Goal: Task Accomplishment & Management: Manage account settings

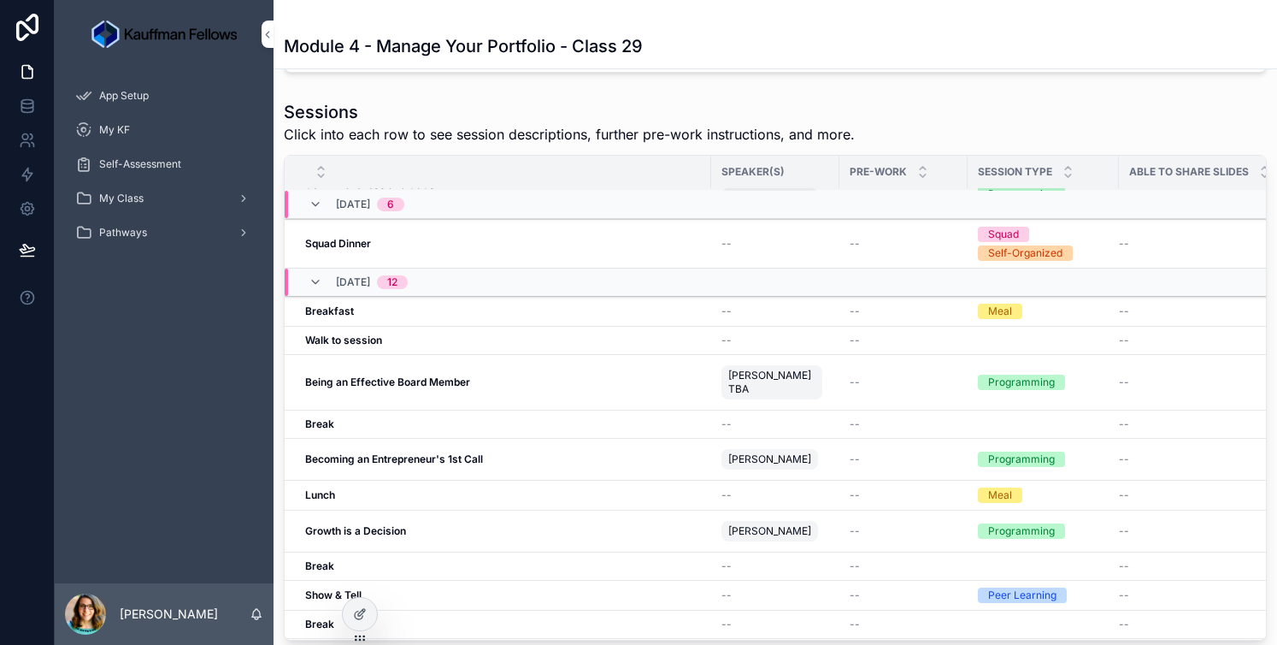
scroll to position [1371, 0]
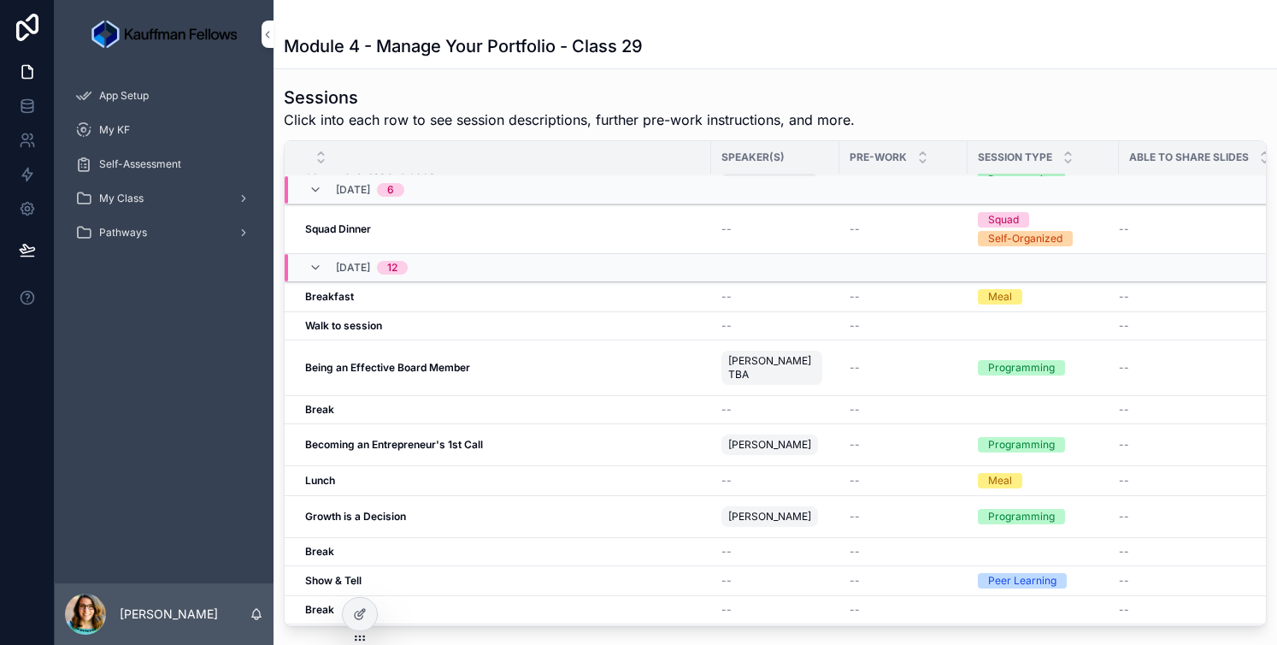
click at [603, 361] on div "Being an Effective Board Member Being an Effective Board Member" at bounding box center [503, 368] width 396 height 14
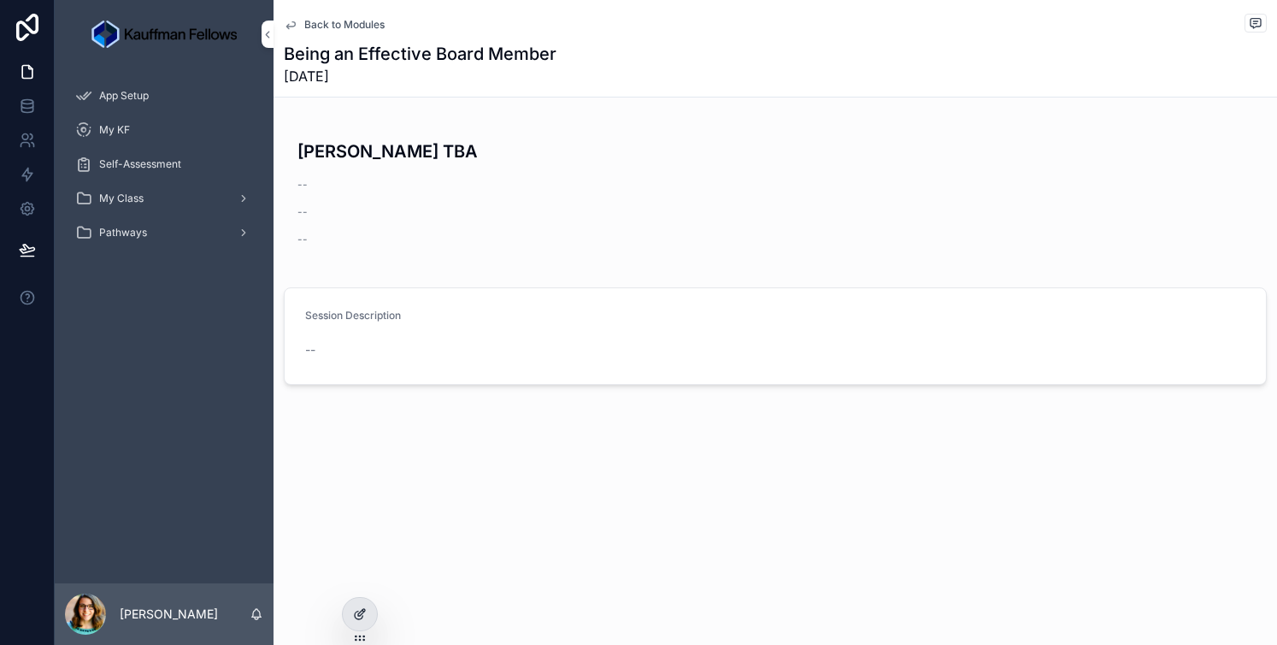
click at [356, 620] on icon at bounding box center [360, 614] width 14 height 14
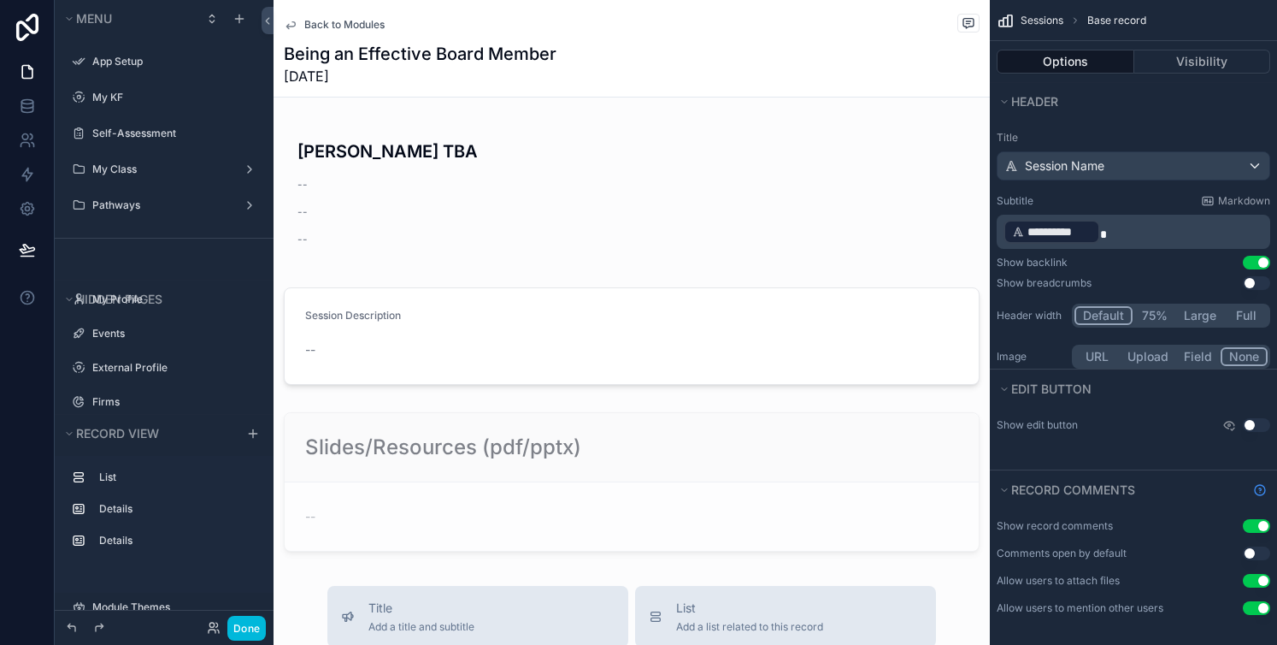
scroll to position [517, 0]
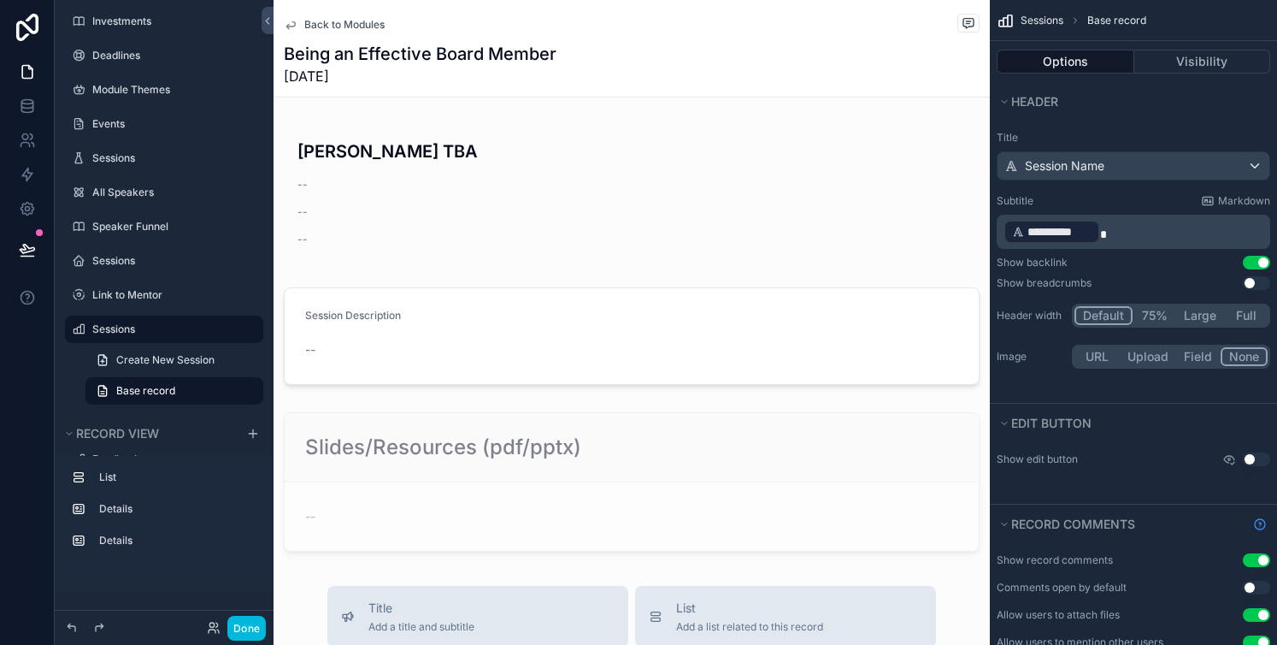
click at [310, 21] on span "Back to Modules" at bounding box center [344, 25] width 80 height 14
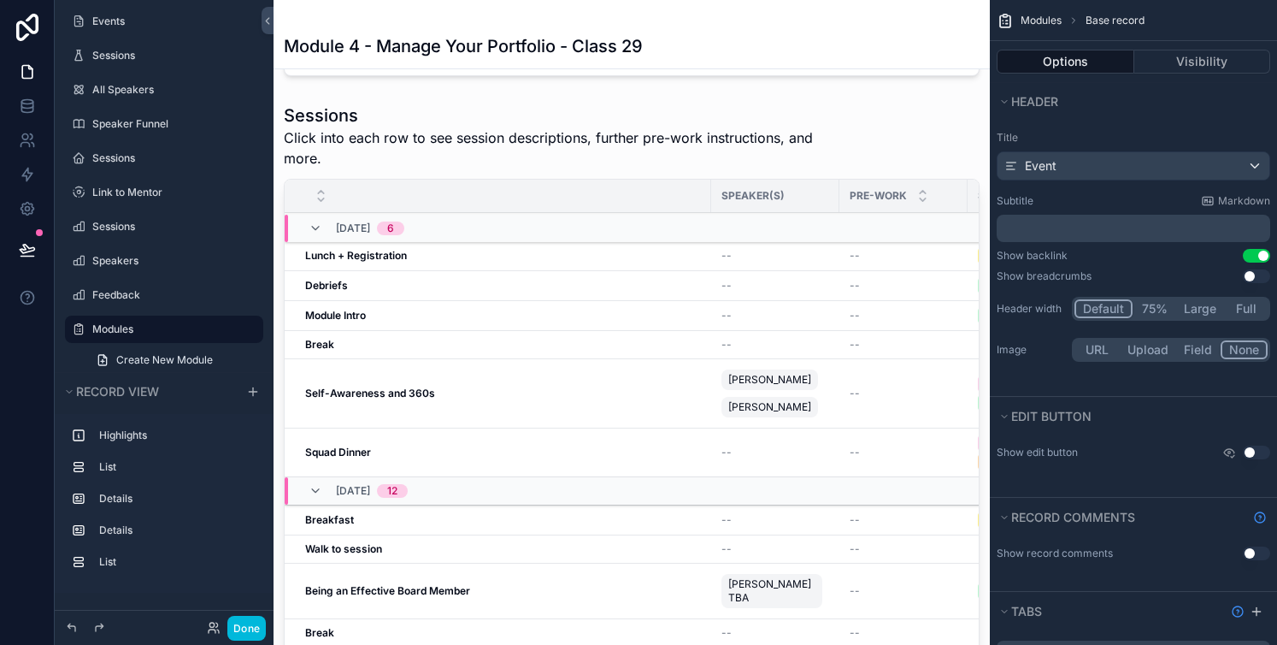
scroll to position [1521, 0]
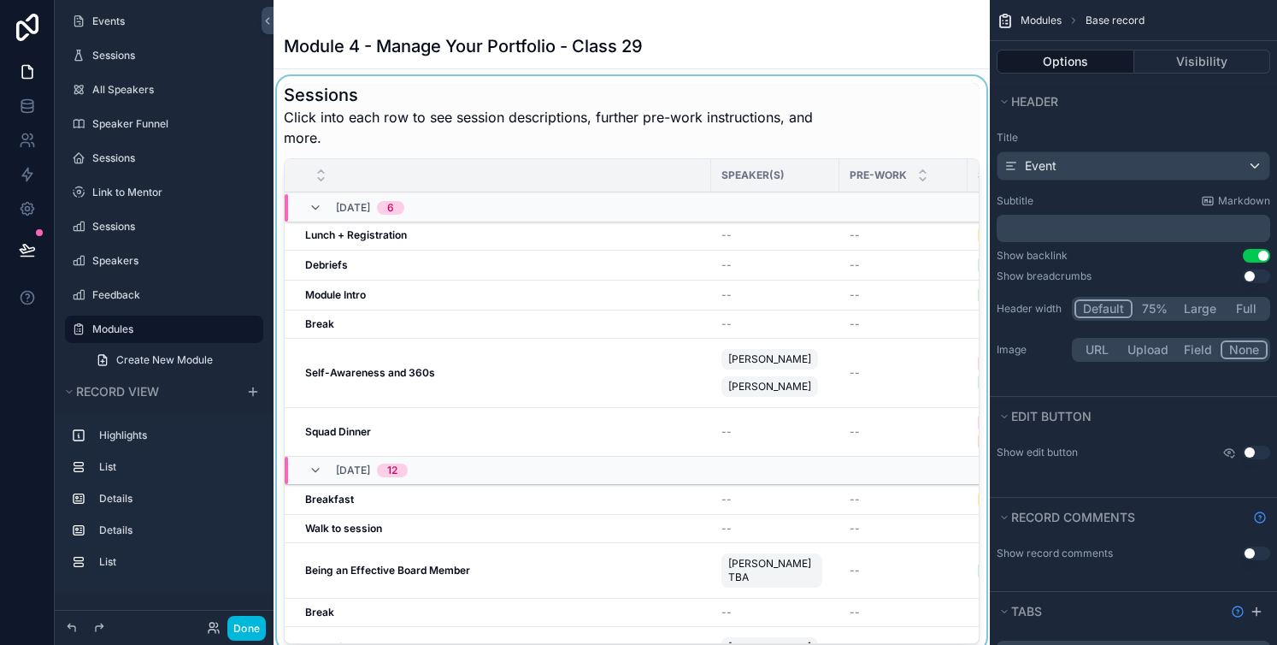
click at [606, 159] on div "scrollable content" at bounding box center [498, 175] width 427 height 32
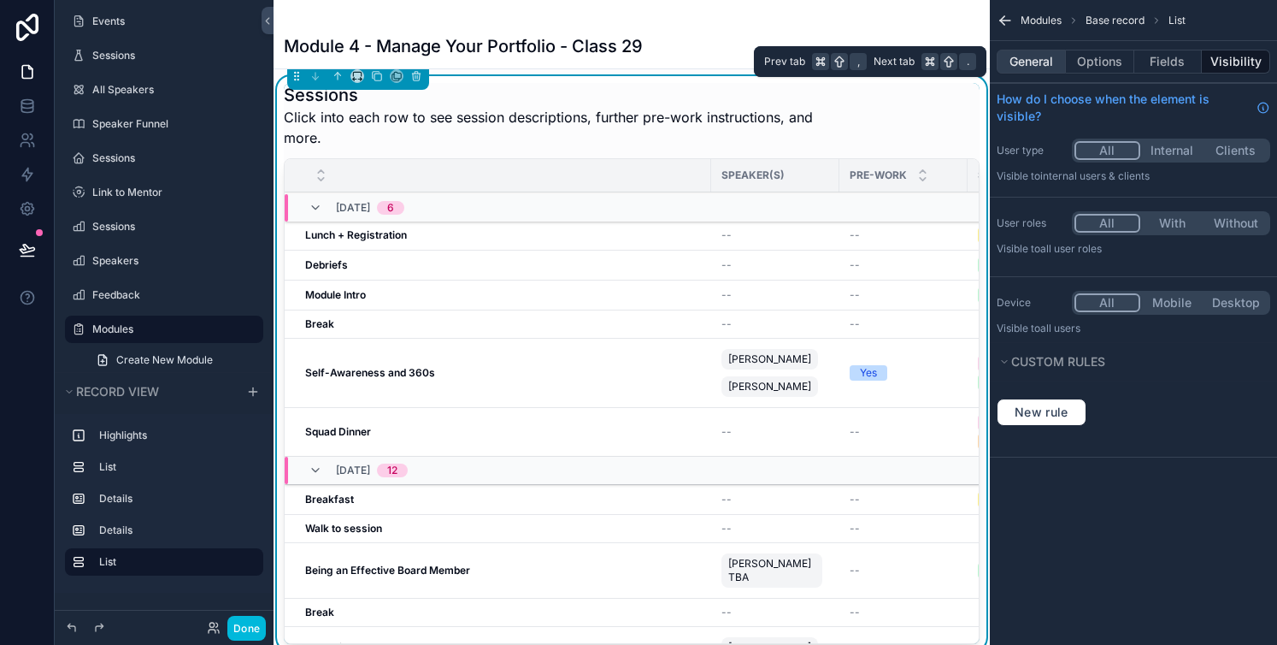
click at [1038, 61] on button "General" at bounding box center [1031, 62] width 69 height 24
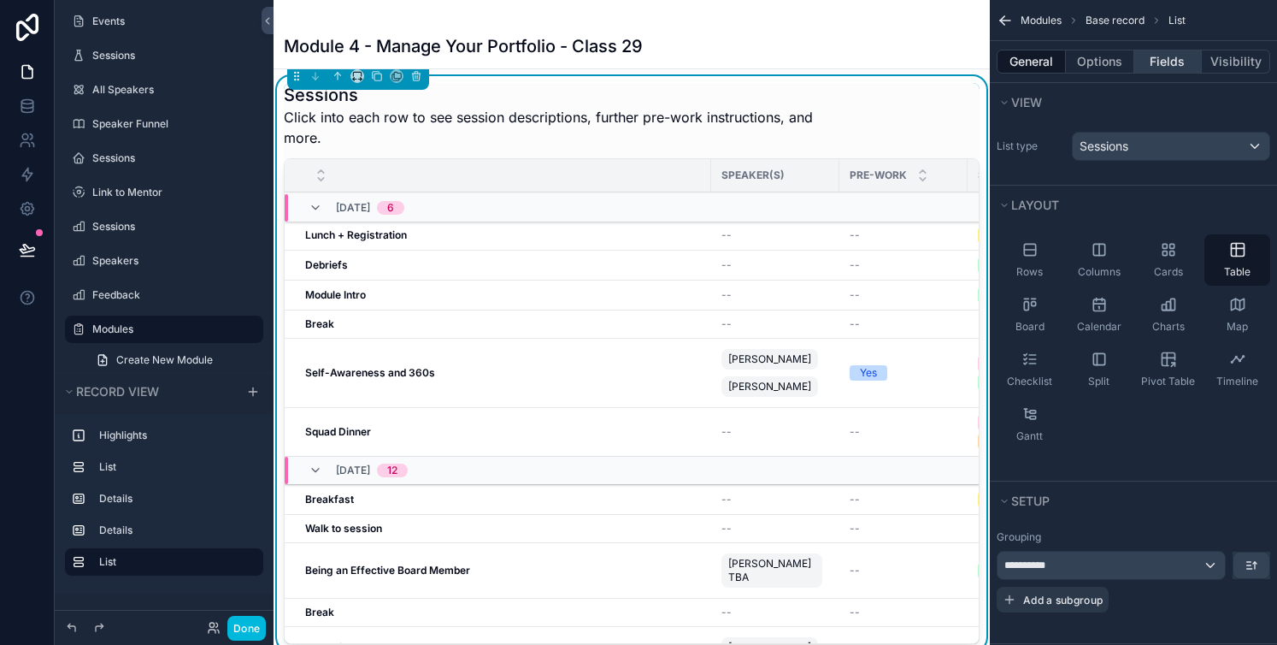
click at [1165, 58] on button "Fields" at bounding box center [1168, 62] width 68 height 24
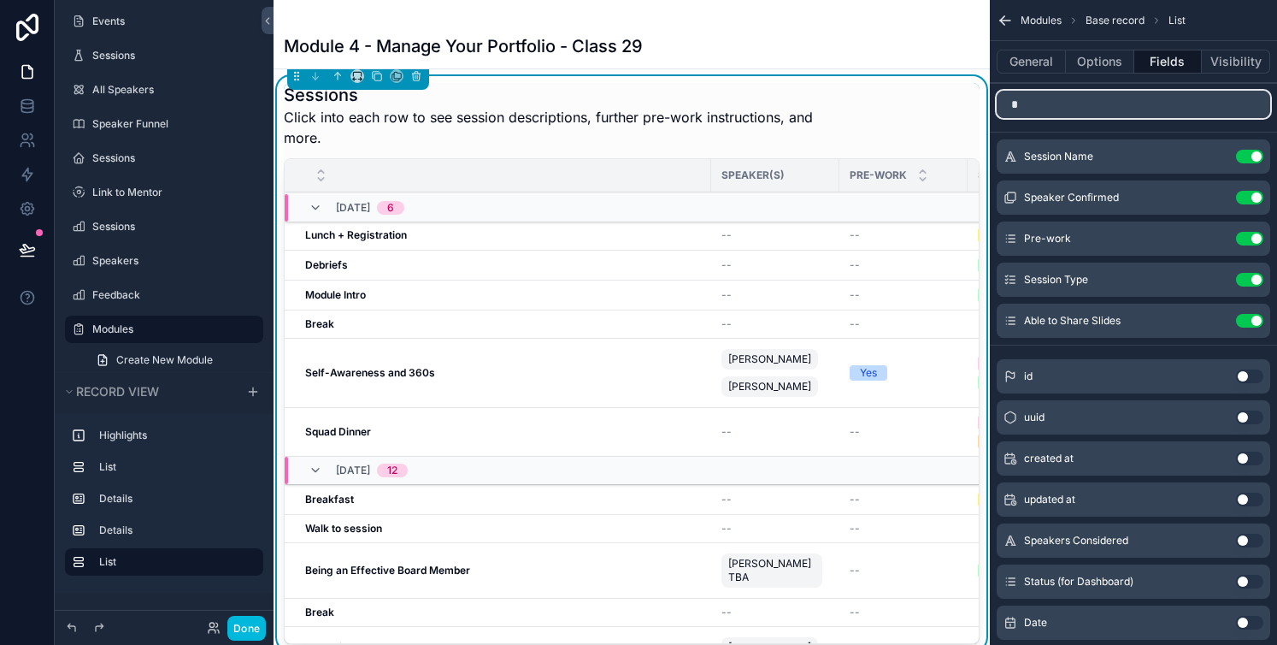
click at [1089, 112] on input "*" at bounding box center [1134, 104] width 274 height 27
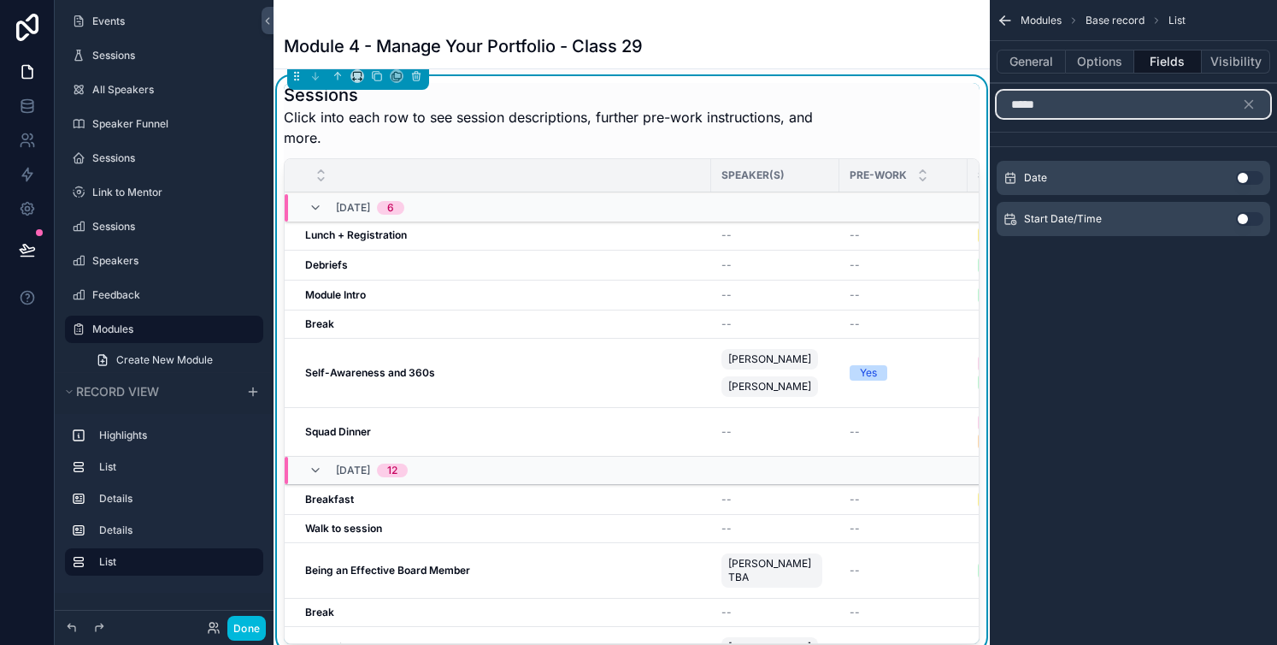
type input "*****"
click at [1255, 215] on button "Use setting" at bounding box center [1249, 219] width 27 height 14
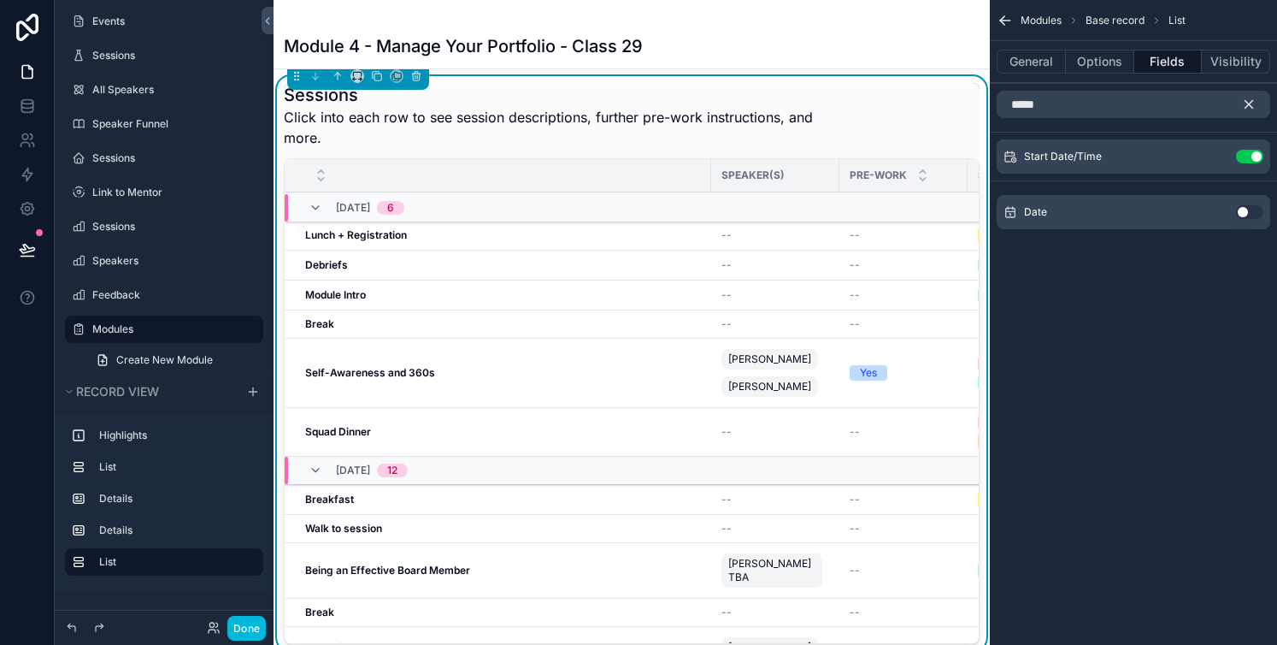
click at [1245, 111] on button "scrollable content" at bounding box center [1255, 104] width 29 height 27
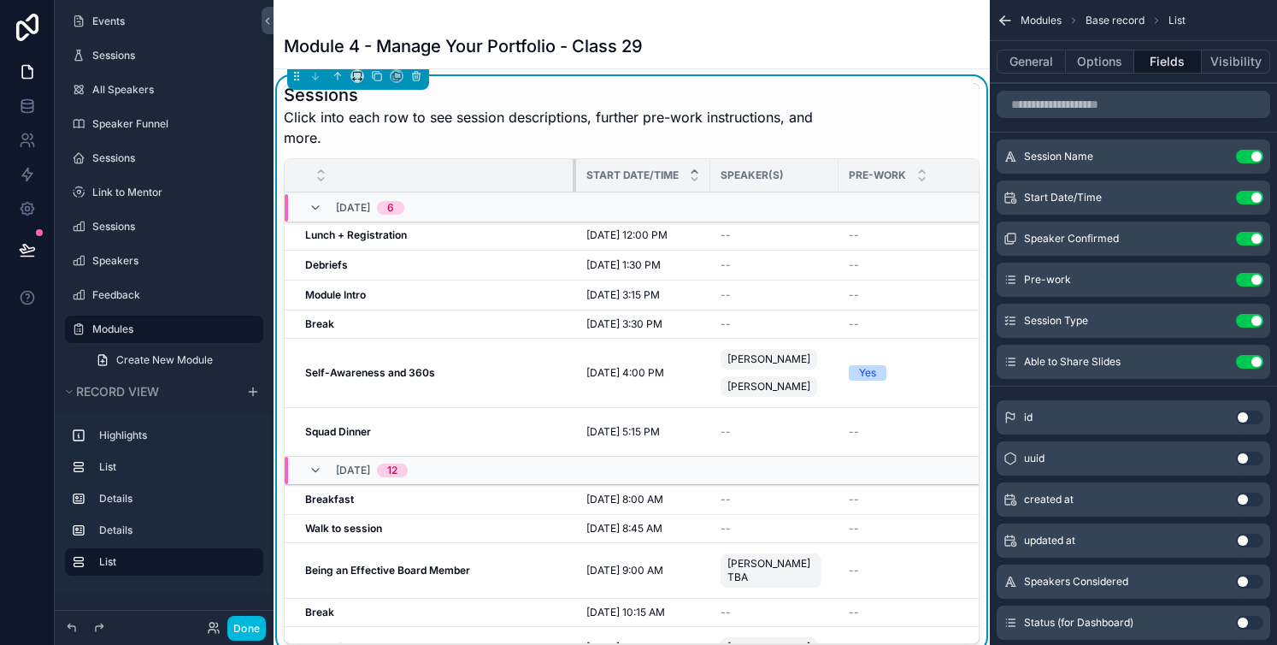
drag, startPoint x: 710, startPoint y: 150, endPoint x: 573, endPoint y: 147, distance: 136.8
click at [574, 159] on div "scrollable content" at bounding box center [576, 175] width 7 height 32
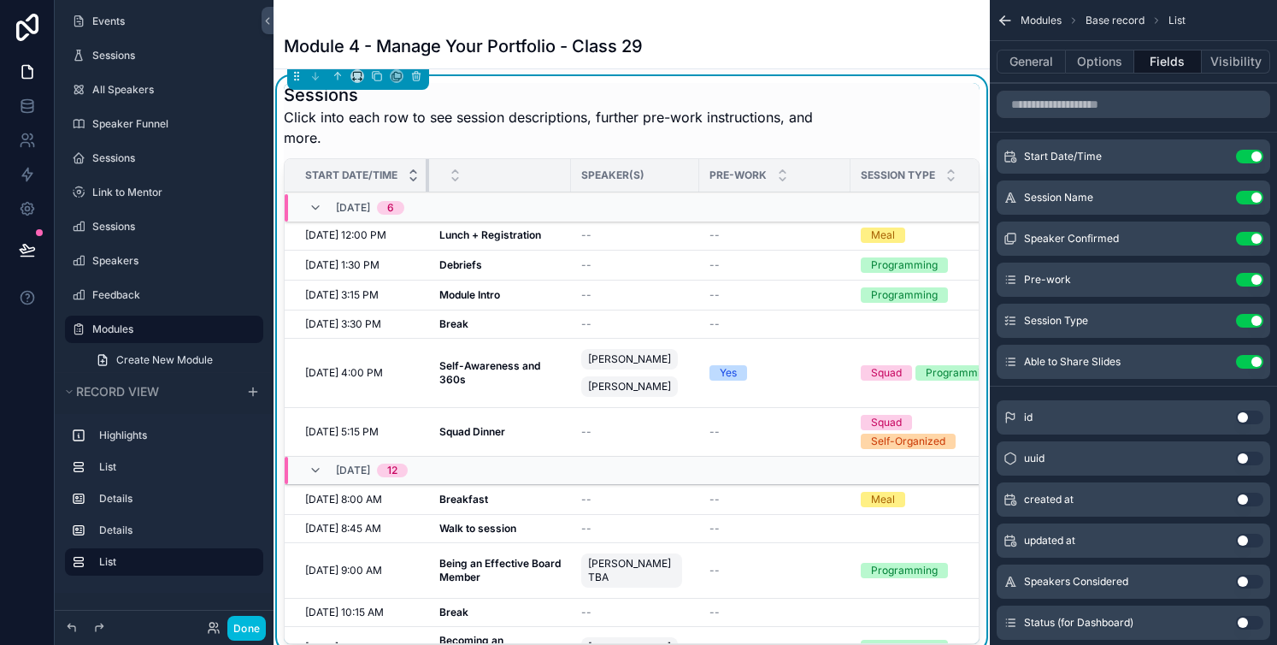
drag, startPoint x: 574, startPoint y: 152, endPoint x: 410, endPoint y: 152, distance: 165.0
click at [410, 159] on th "Start Date/Time" at bounding box center [357, 175] width 144 height 33
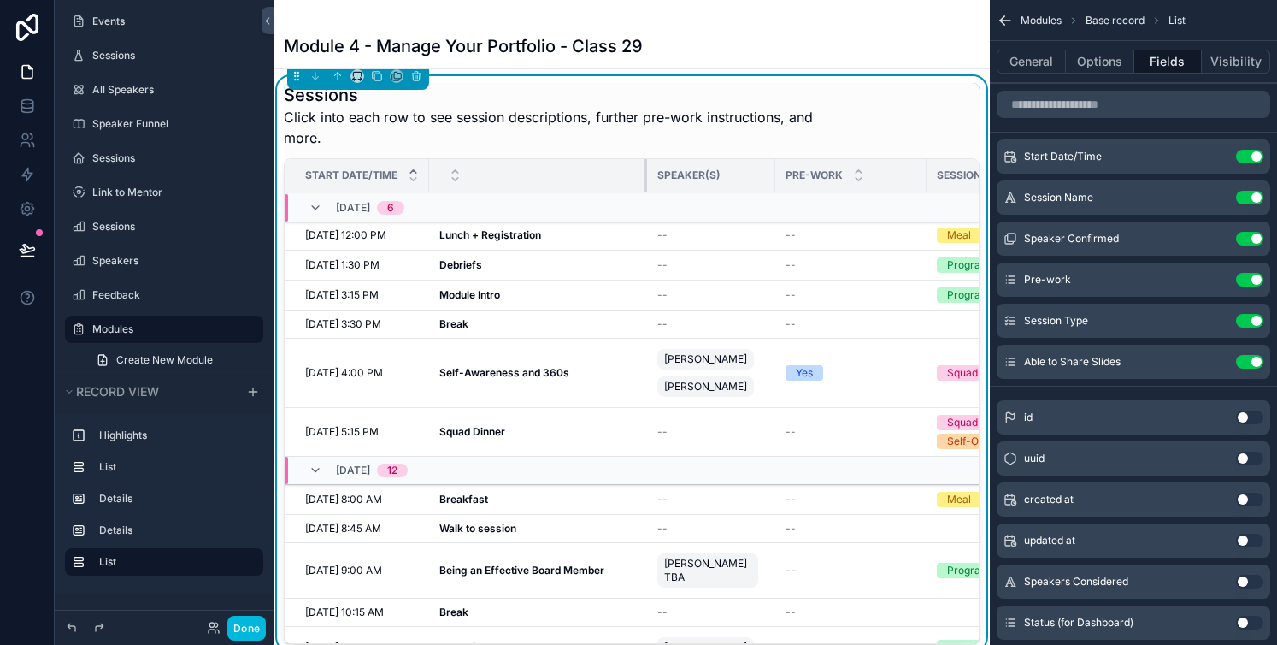
drag, startPoint x: 570, startPoint y: 150, endPoint x: 661, endPoint y: 162, distance: 91.5
click at [661, 162] on tr "Start Date/Time Speaker(s) Pre-work Session Type Able to Share Slides" at bounding box center [753, 175] width 937 height 33
click at [661, 162] on div "Speaker(s)" at bounding box center [712, 175] width 128 height 27
click at [246, 630] on button "Done" at bounding box center [246, 628] width 38 height 25
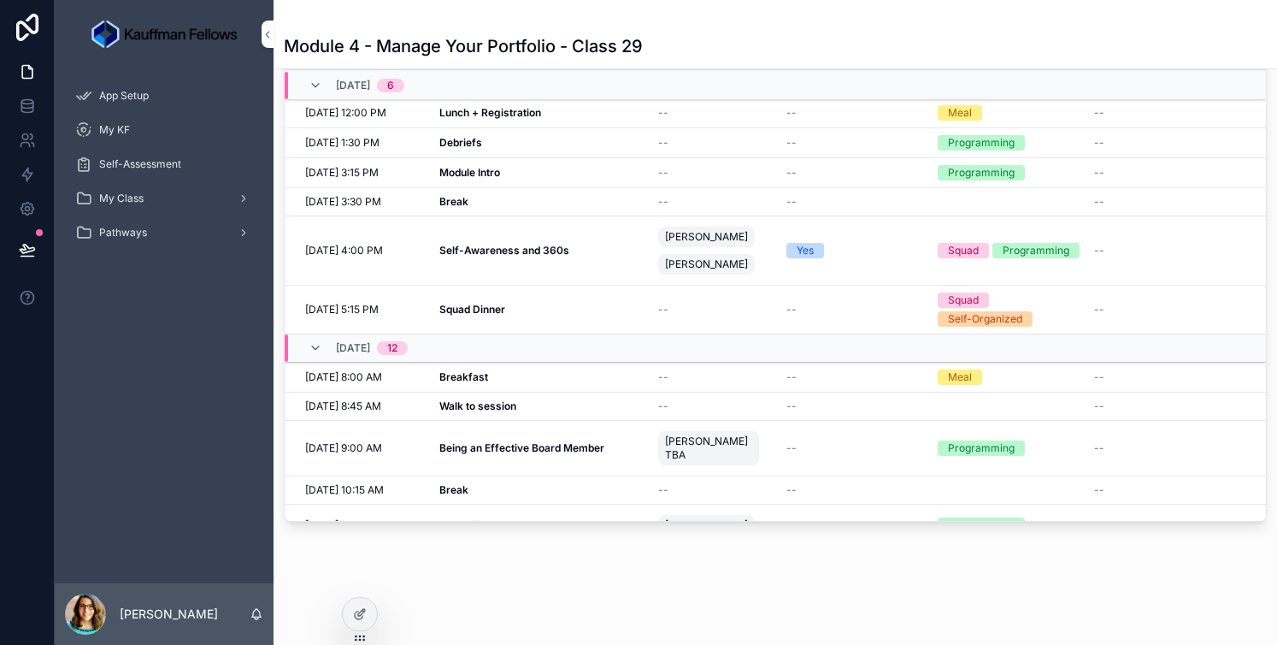
scroll to position [1476, 0]
click at [32, 236] on button at bounding box center [28, 250] width 38 height 48
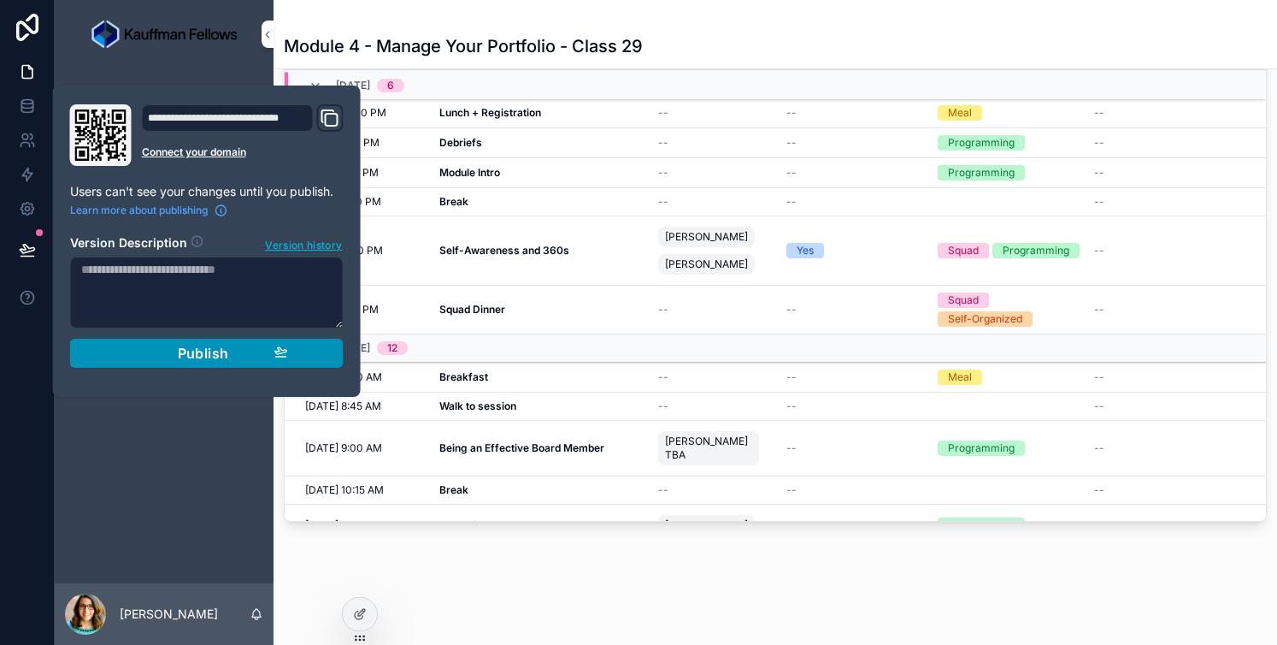
click at [210, 358] on span "Publish" at bounding box center [203, 353] width 51 height 17
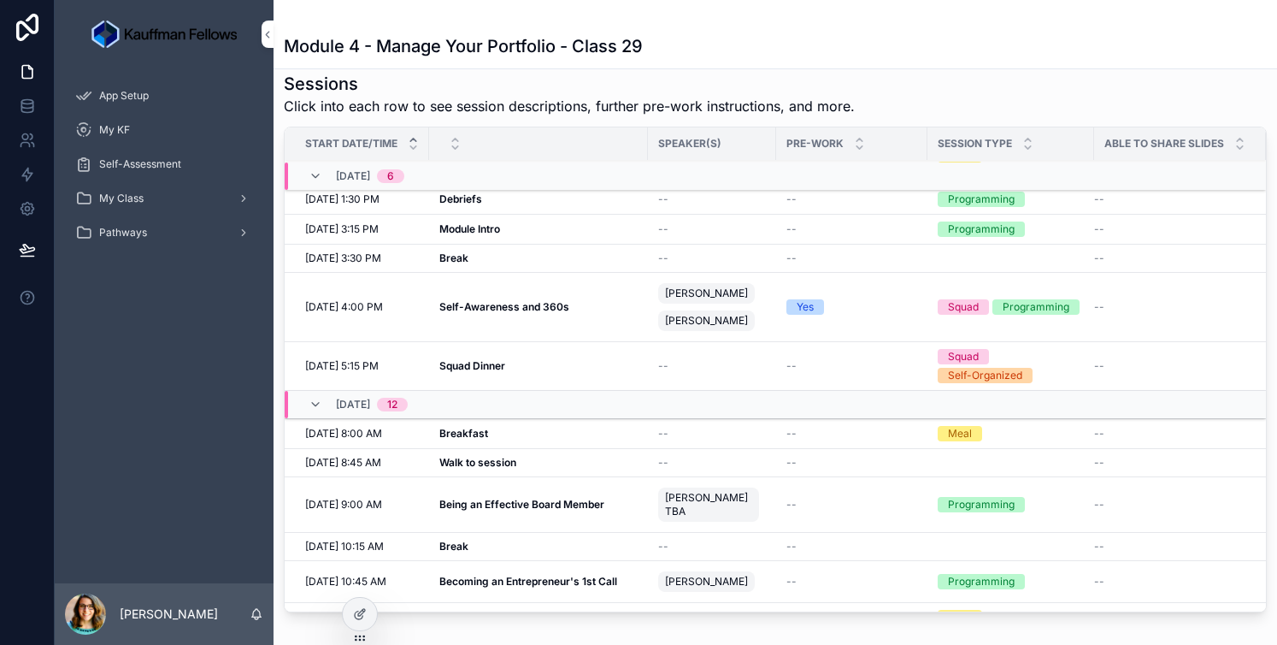
scroll to position [32, 0]
